Goal: Book appointment/travel/reservation

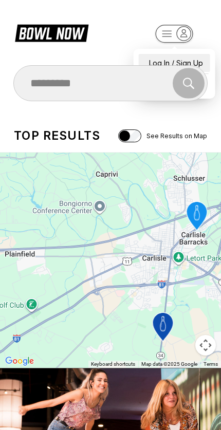
click at [186, 54] on div "Log In / Sign Up" at bounding box center [174, 63] width 71 height 18
select select "**"
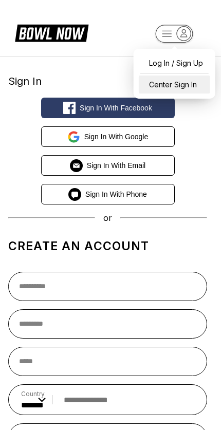
click at [189, 85] on div "Center Sign In" at bounding box center [174, 85] width 71 height 18
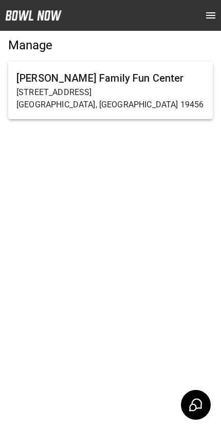
click at [157, 85] on h6 "[PERSON_NAME] Family Fun Center" at bounding box center [110, 78] width 188 height 16
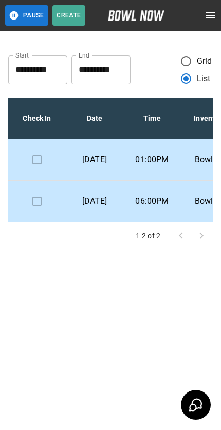
click at [157, 154] on td "01:00PM" at bounding box center [152, 160] width 58 height 42
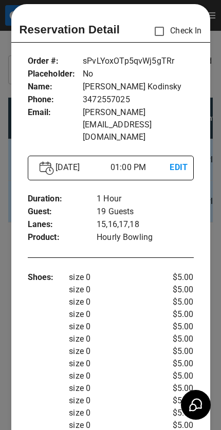
scroll to position [12, 0]
